Goal: Information Seeking & Learning: Understand process/instructions

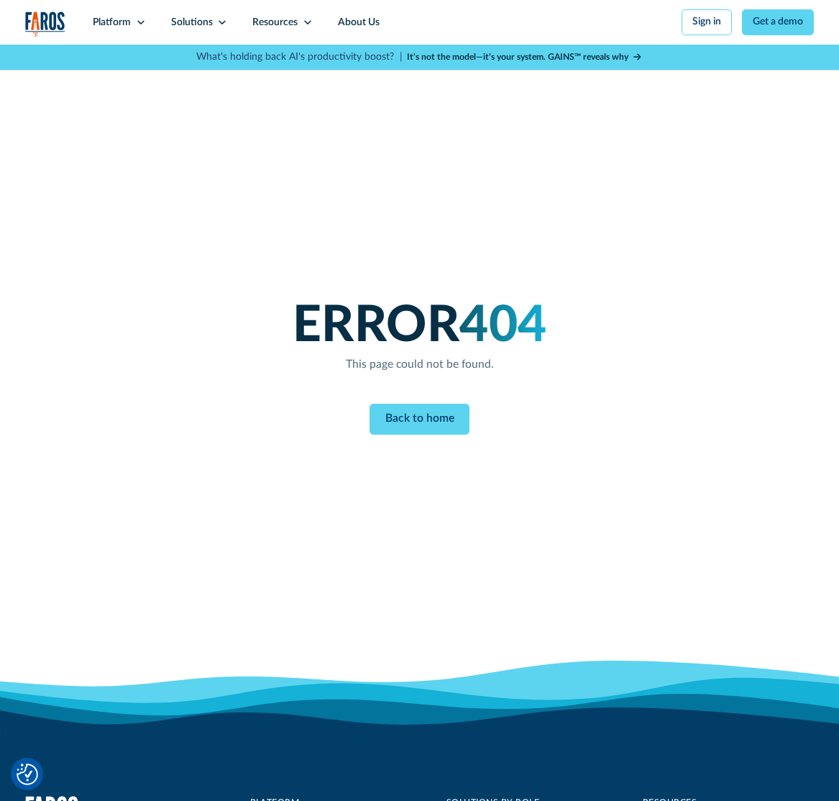
scroll to position [507, 0]
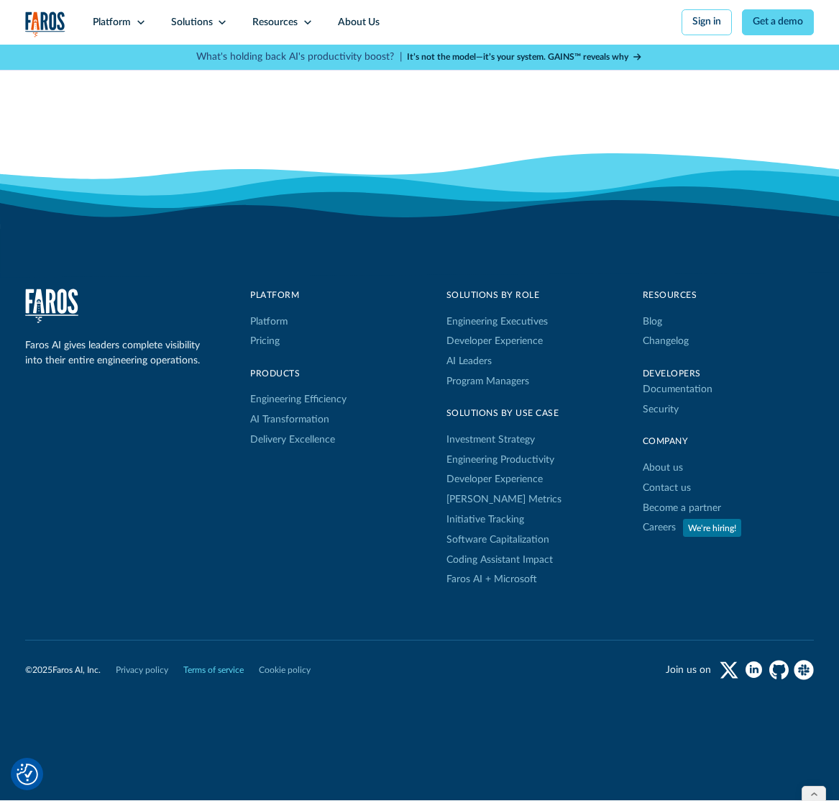
click at [219, 670] on link "Terms of service" at bounding box center [213, 669] width 60 height 13
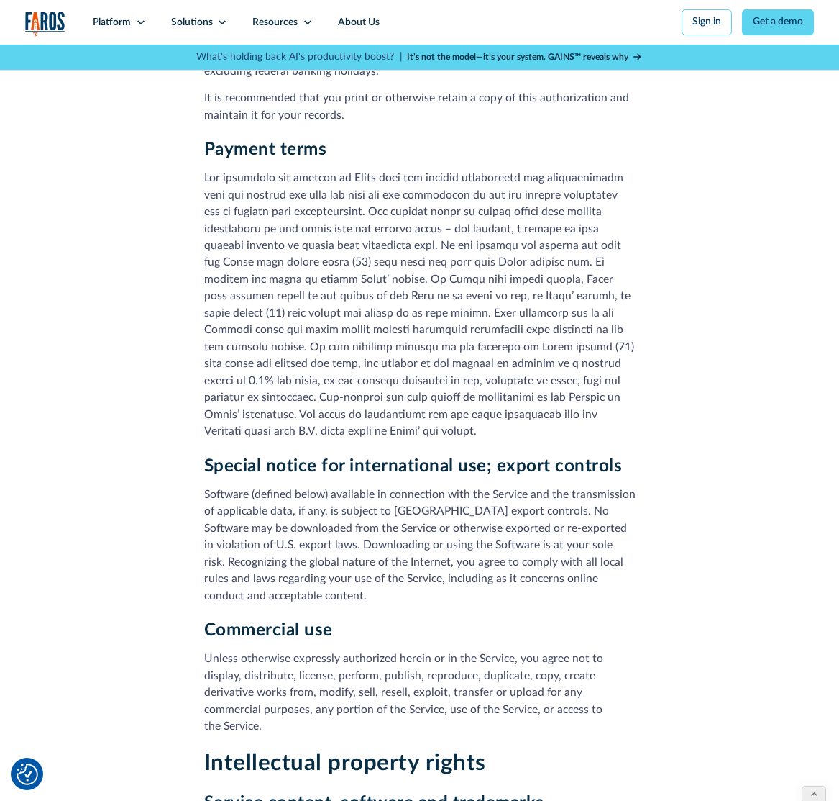
scroll to position [3294, 0]
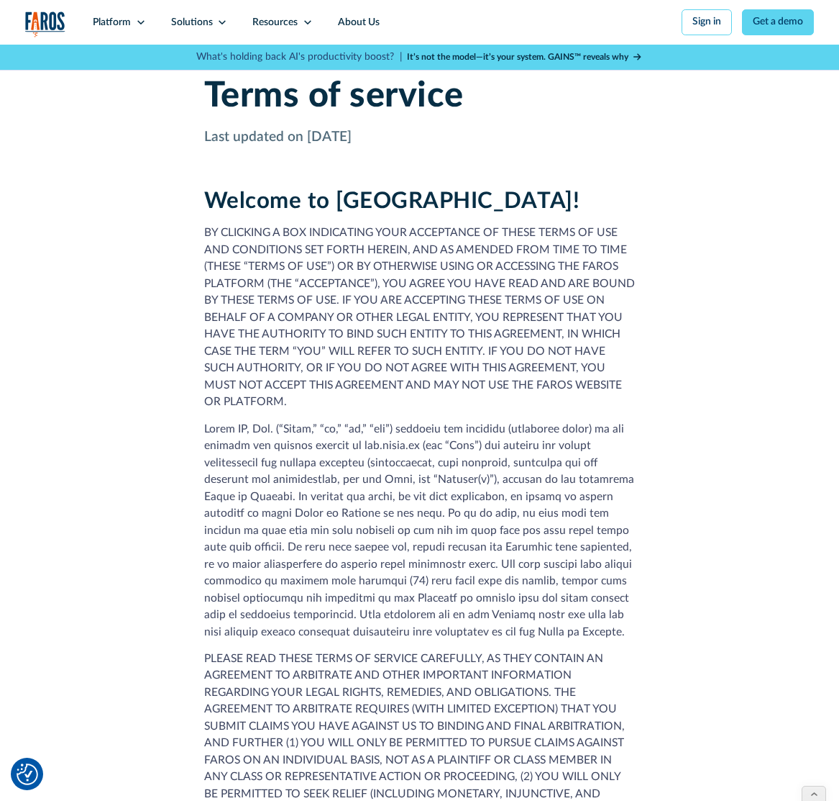
click at [309, 101] on h1 "Terms of service" at bounding box center [420, 96] width 432 height 42
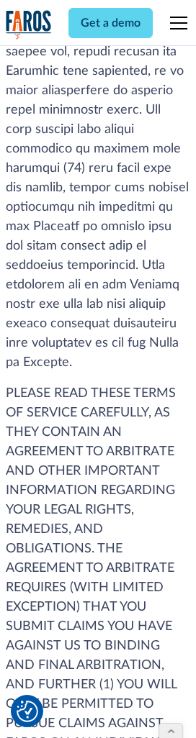
scroll to position [1188, 0]
